Goal: Use online tool/utility: Use online tool/utility

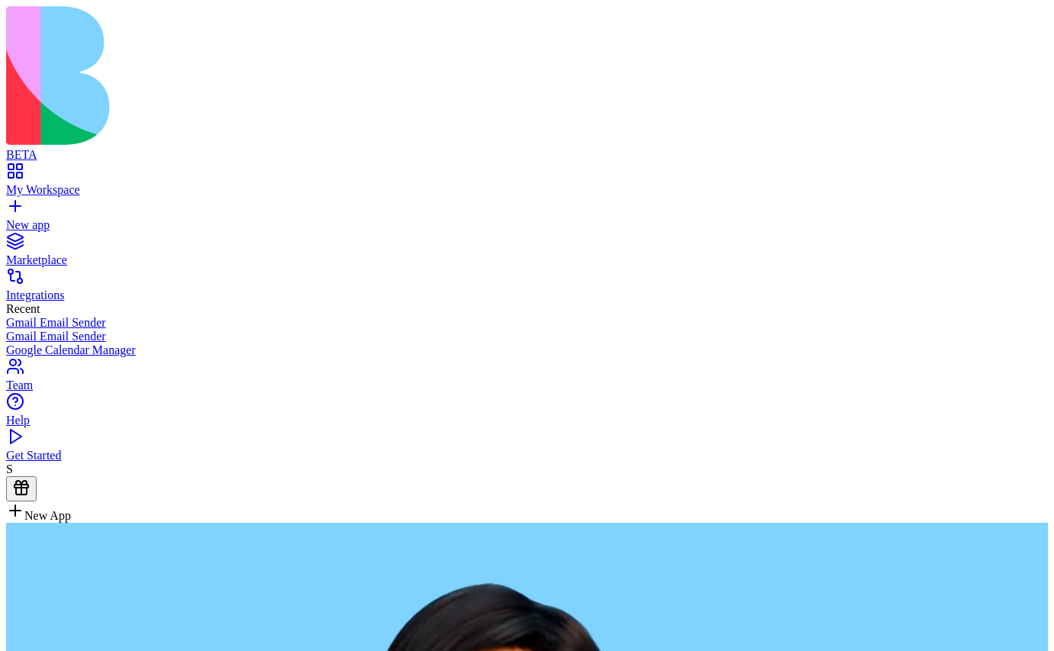
type textarea "**********"
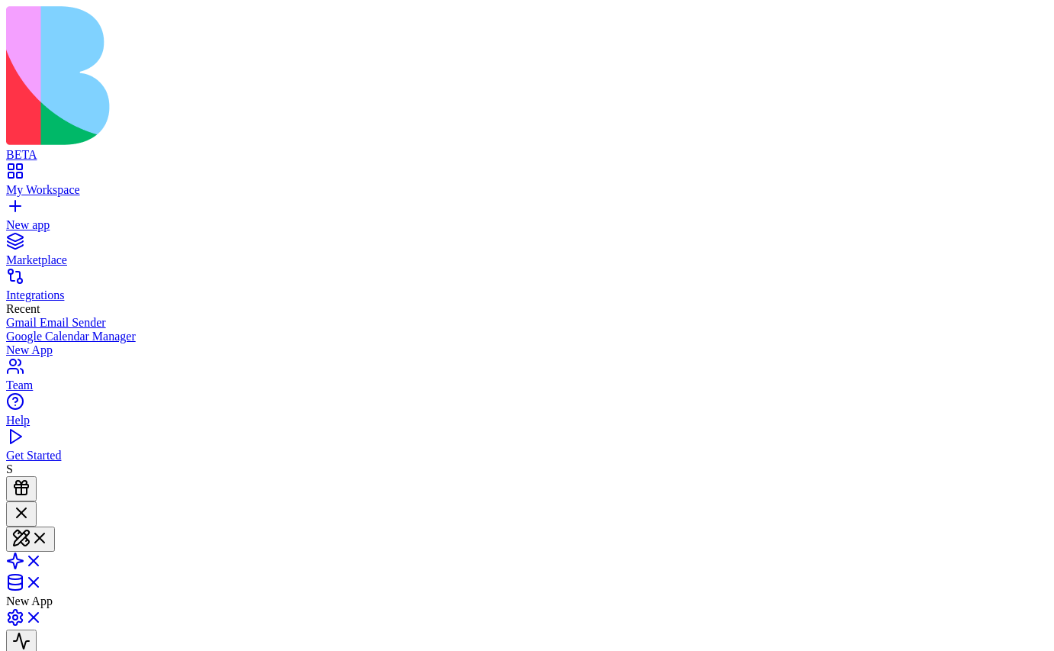
scroll to position [215, 0]
click at [43, 559] on span at bounding box center [43, 565] width 0 height 13
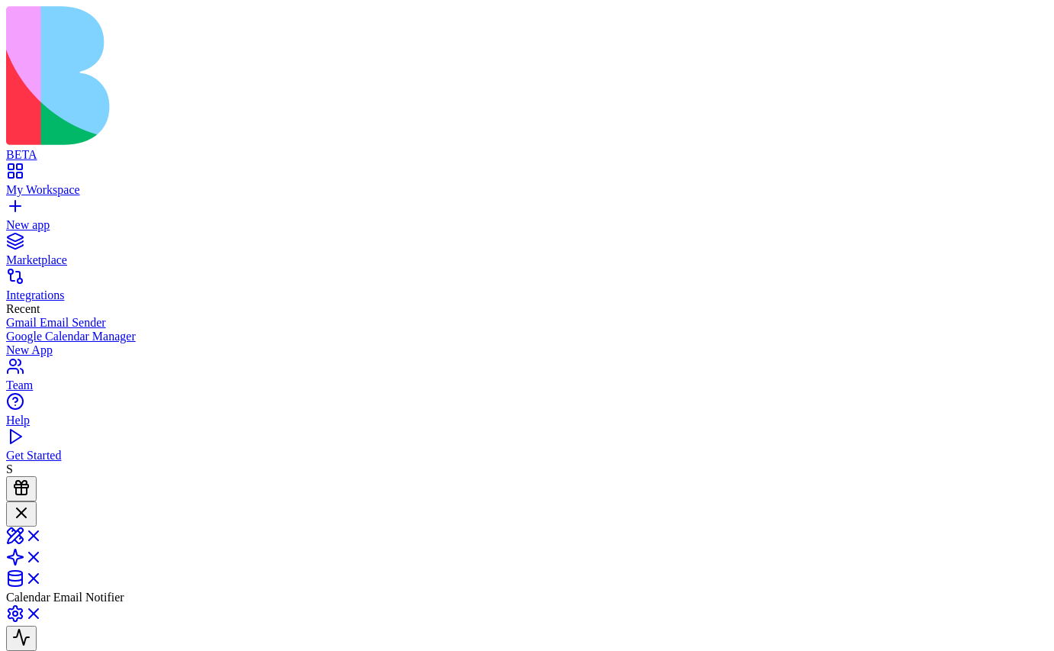
scroll to position [438, 0]
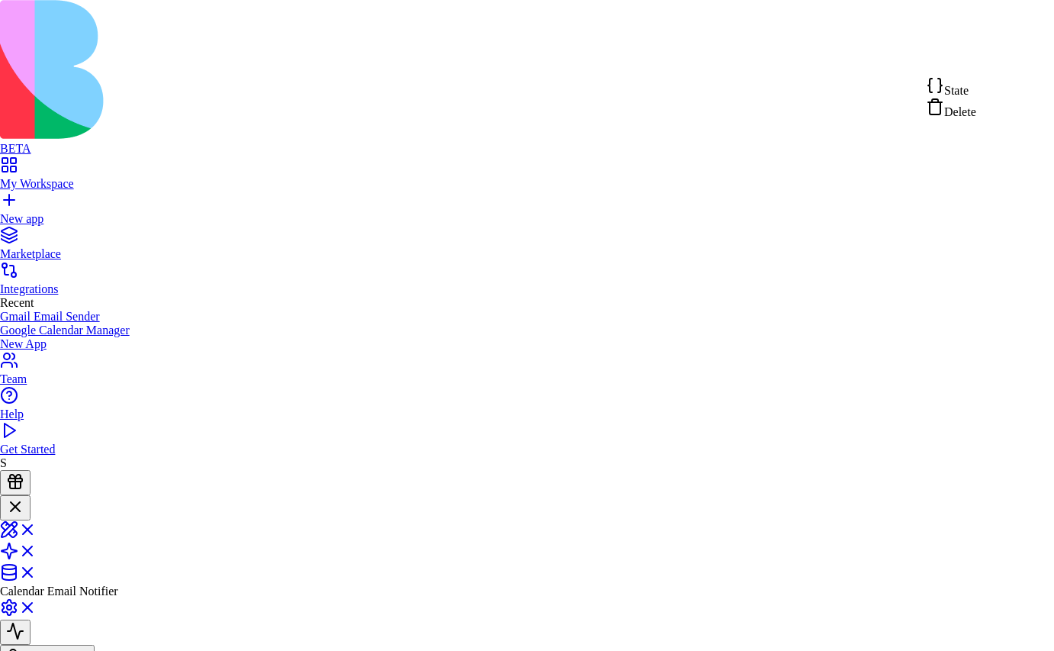
scroll to position [691, 0]
click at [971, 84] on div "State" at bounding box center [951, 86] width 50 height 21
